Goal: Download file/media

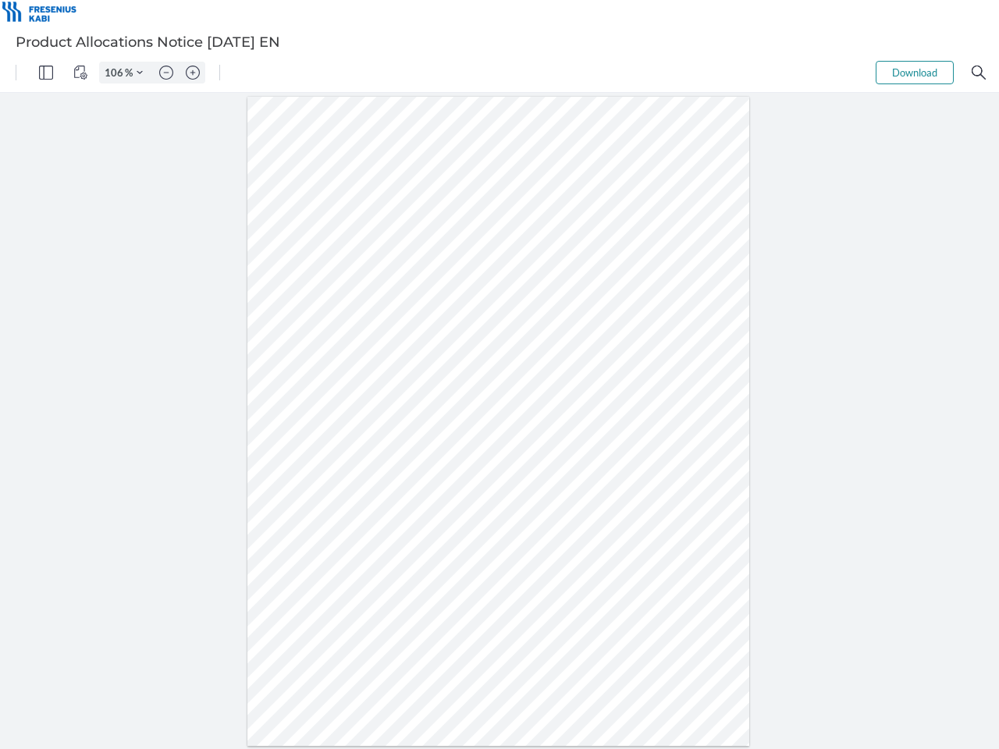
click at [46, 73] on img "Panel" at bounding box center [46, 73] width 14 height 14
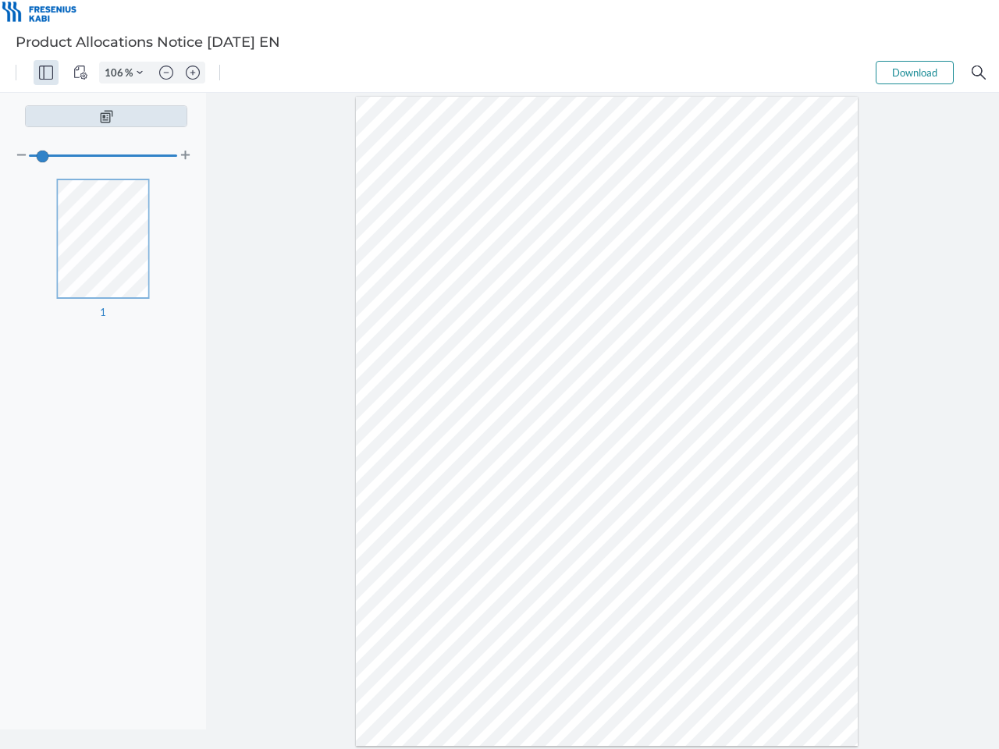
click at [80, 73] on img "View Controls" at bounding box center [80, 73] width 14 height 14
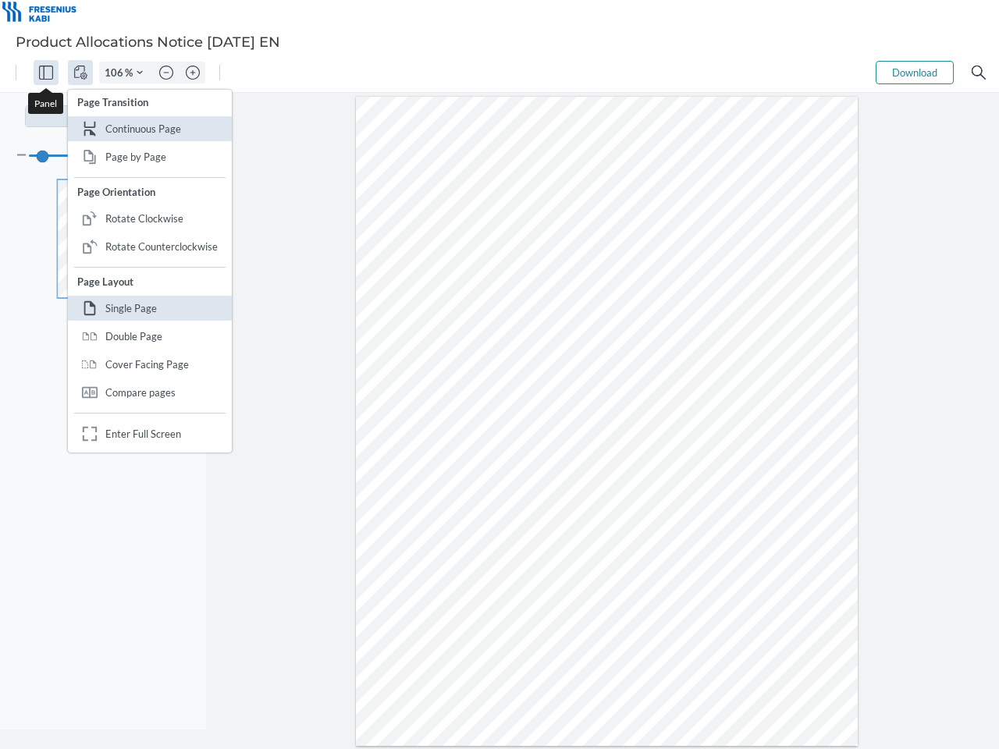
click at [116, 73] on input "106" at bounding box center [112, 73] width 25 height 14
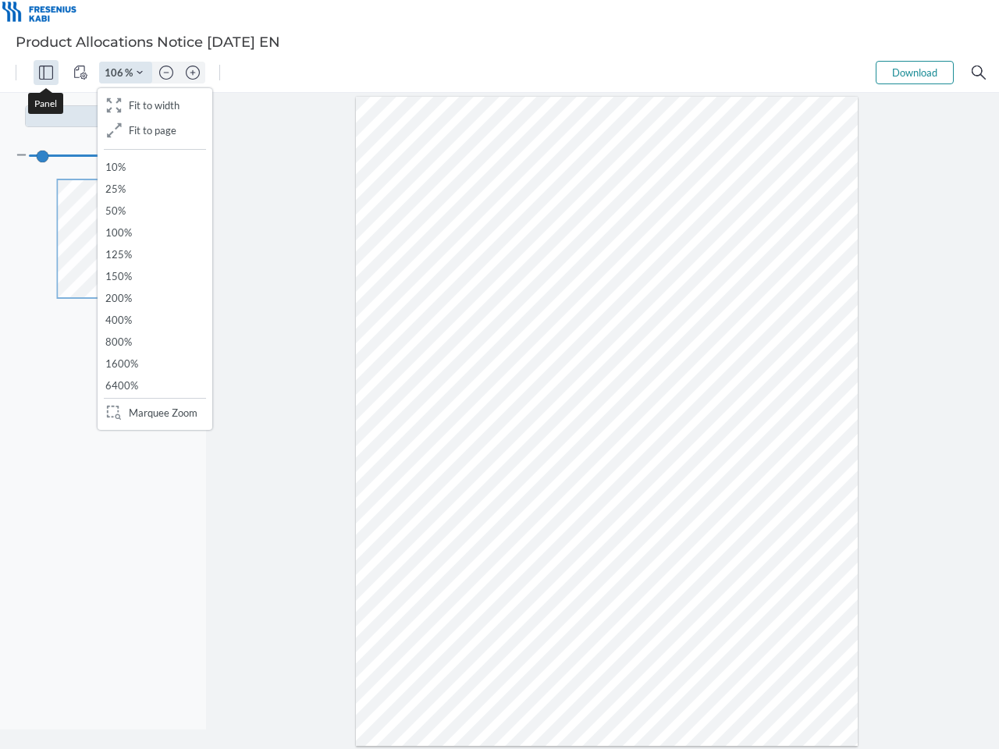
click at [140, 73] on img "Zoom Controls" at bounding box center [140, 72] width 6 height 6
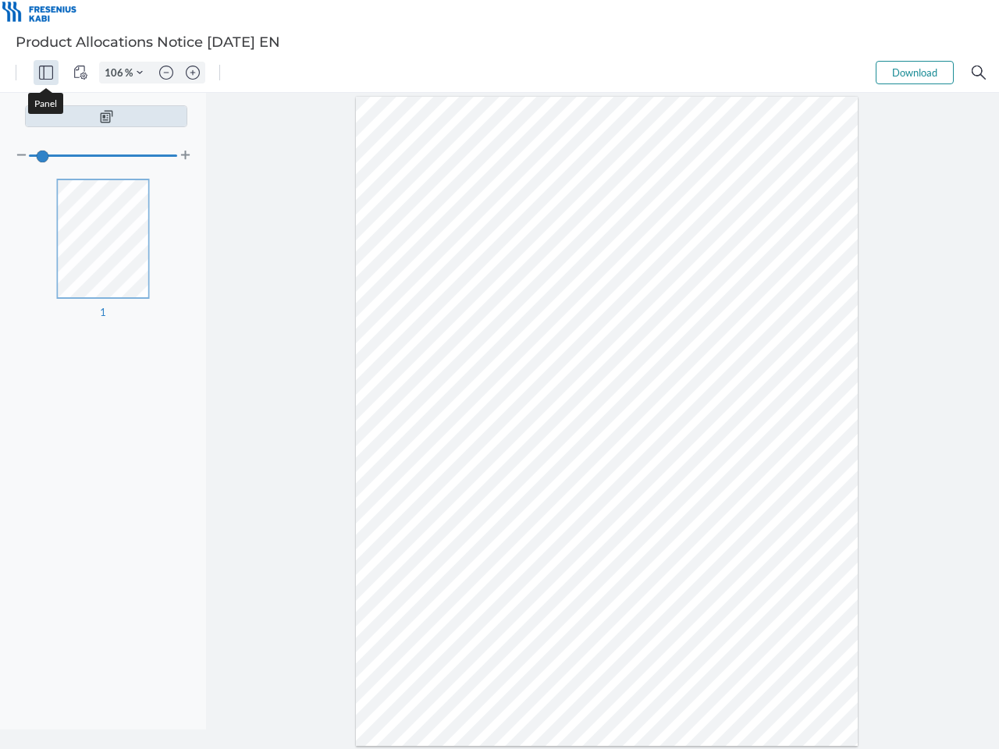
click at [166, 73] on img "Zoom out" at bounding box center [166, 73] width 14 height 14
click at [193, 73] on img "Zoom in" at bounding box center [193, 73] width 14 height 14
type input "106"
click at [915, 73] on button "Download" at bounding box center [915, 72] width 78 height 23
